Goal: Task Accomplishment & Management: Manage account settings

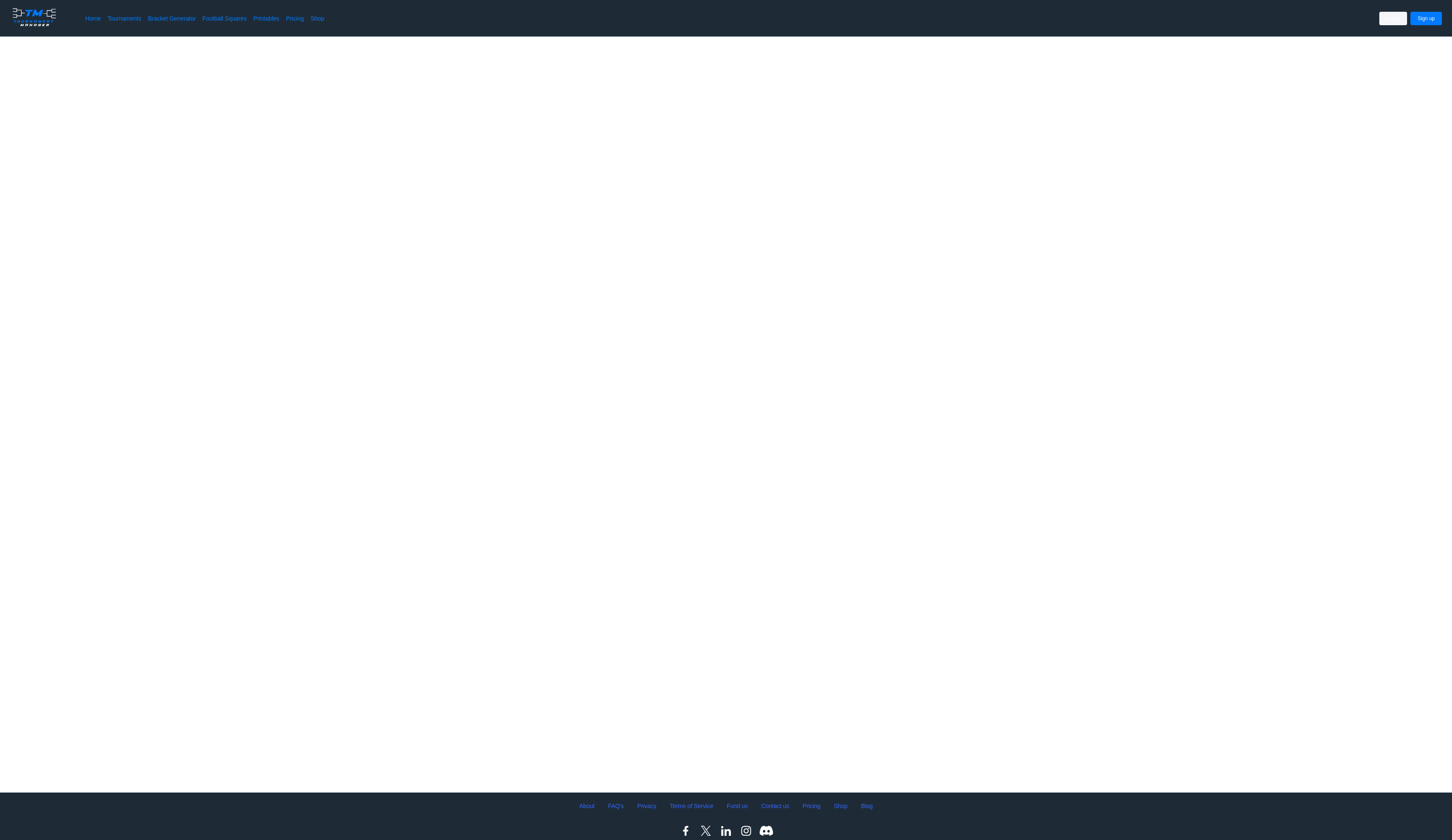
click at [1379, 16] on button "Log in" at bounding box center [1393, 18] width 28 height 13
click at [1379, 22] on button "Log in" at bounding box center [1393, 18] width 28 height 13
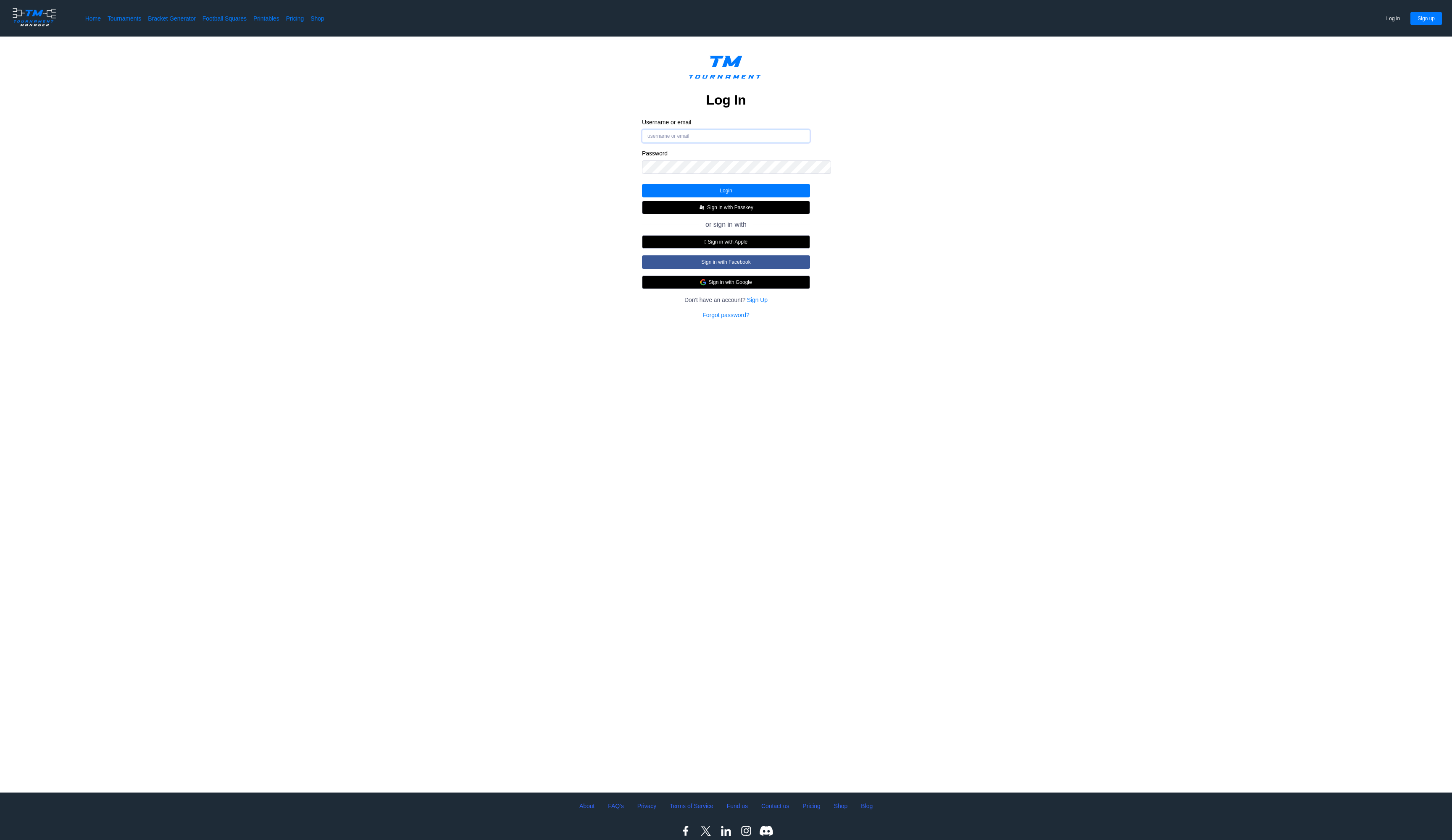
type input "b"
type input "[EMAIL_ADDRESS][DOMAIN_NAME]"
click at [773, 197] on button "Login" at bounding box center [725, 190] width 168 height 13
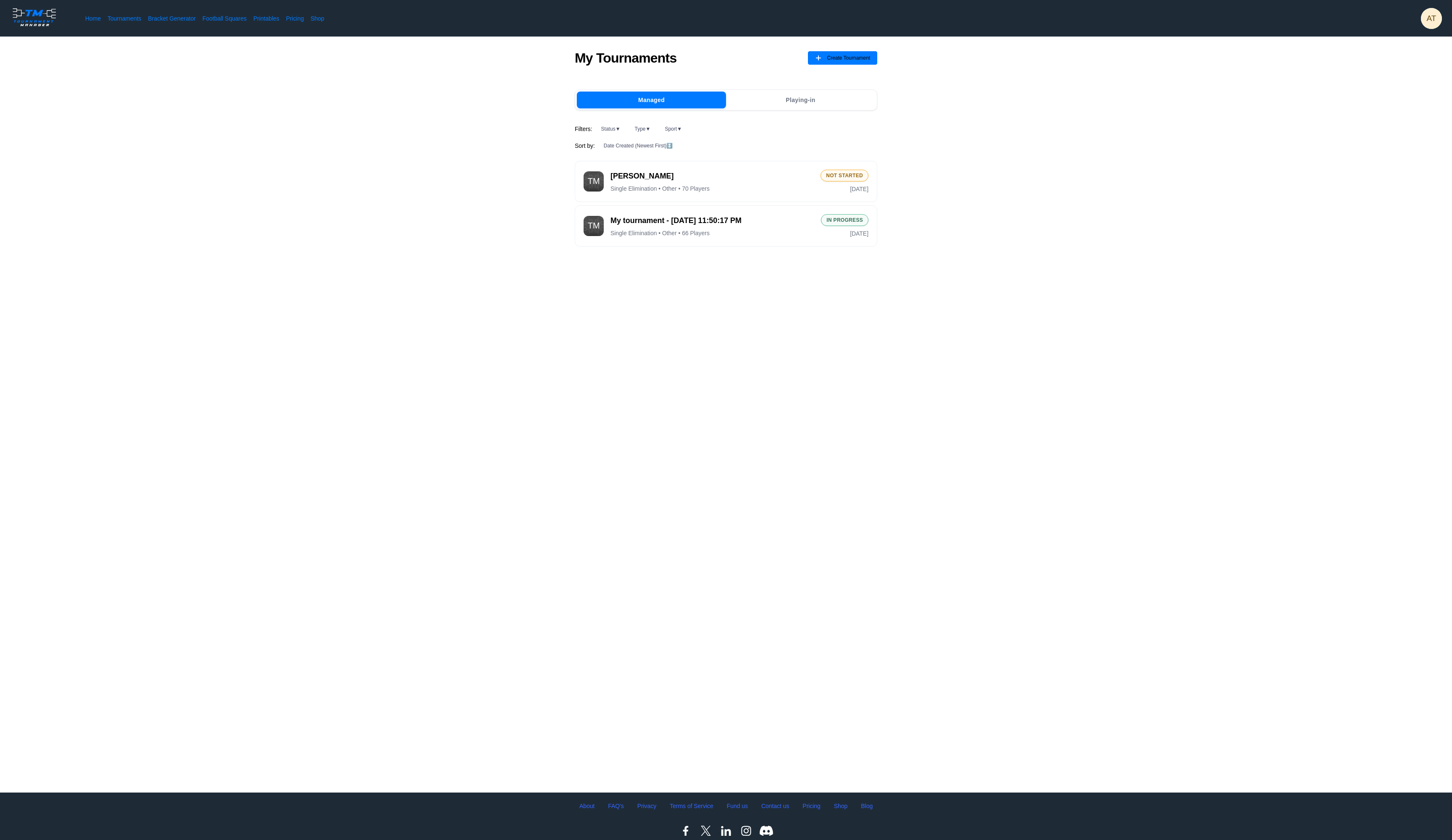
click at [658, 174] on div "Filters: Status ▼ Type ▼ Sport ▼ Sort by: Date Created (Newest First) ↕️ [PERSO…" at bounding box center [726, 187] width 303 height 126
click at [658, 181] on span "[PERSON_NAME]" at bounding box center [712, 176] width 204 height 11
